Goal: Task Accomplishment & Management: Use online tool/utility

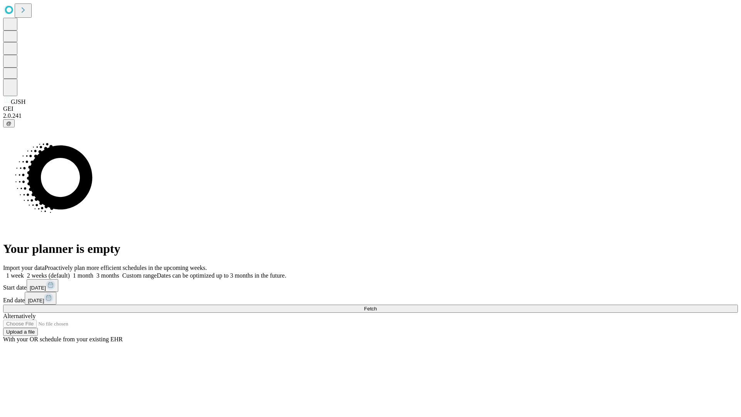
click at [377, 306] on span "Fetch" at bounding box center [370, 309] width 13 height 6
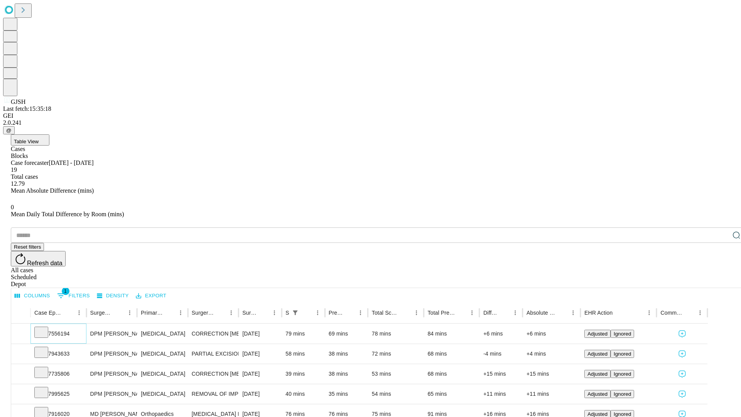
click at [45, 328] on icon at bounding box center [41, 332] width 8 height 8
